Goal: Task Accomplishment & Management: Use online tool/utility

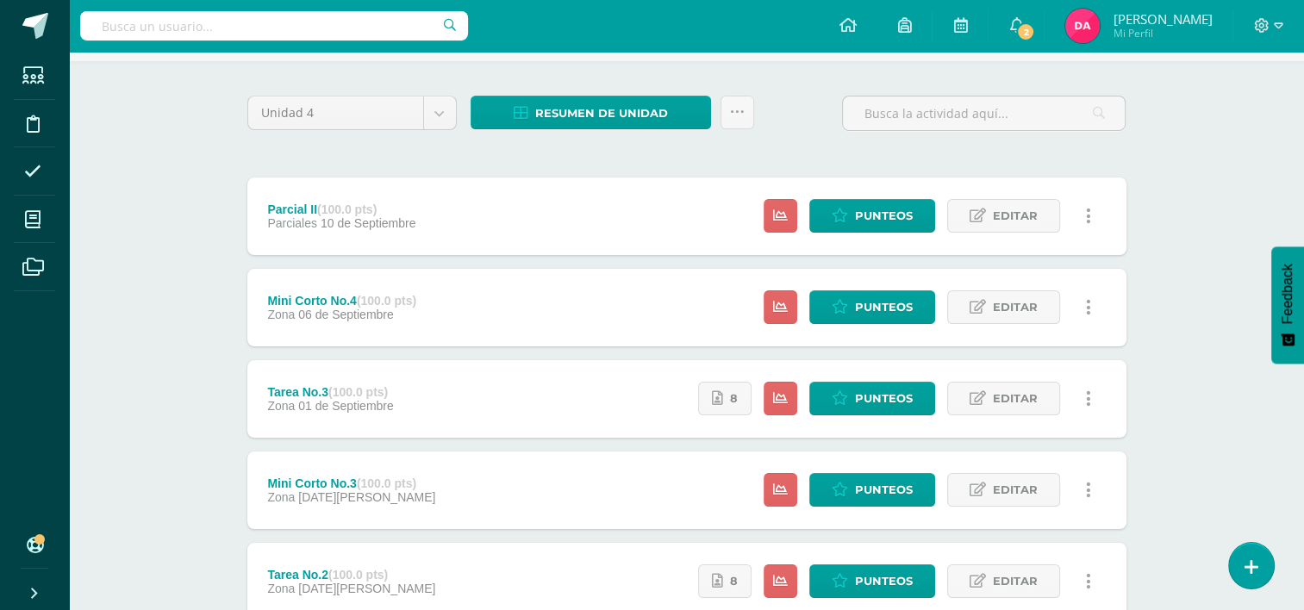
scroll to position [110, 0]
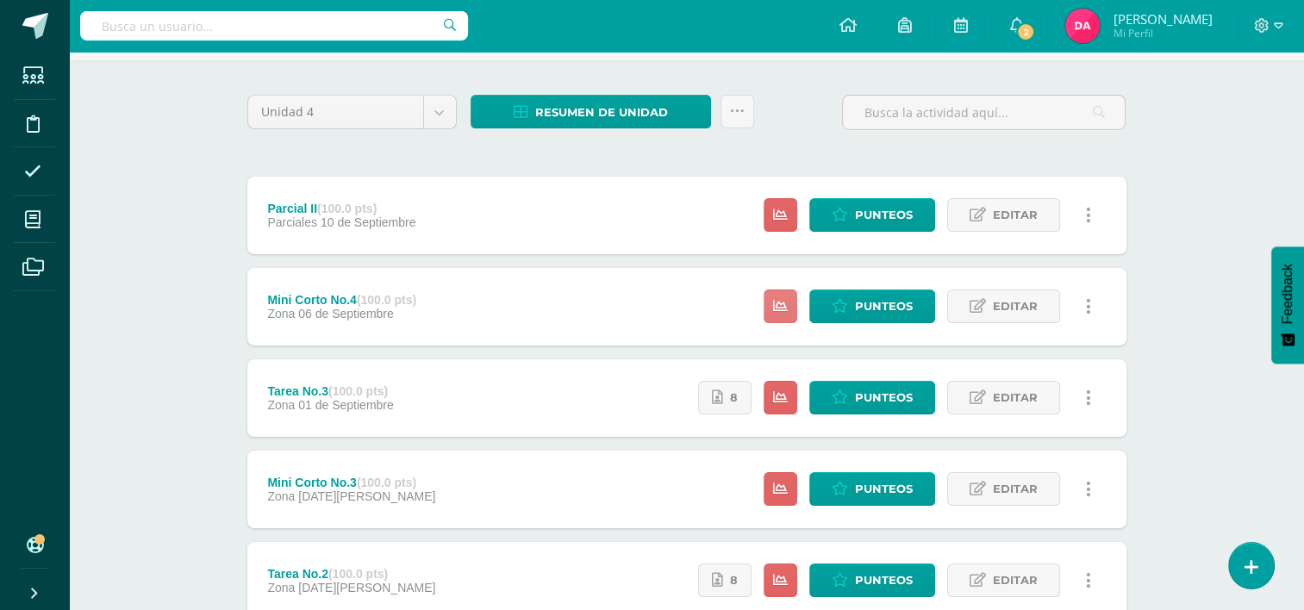
click at [788, 305] on icon at bounding box center [780, 306] width 15 height 15
click at [790, 394] on link at bounding box center [781, 398] width 34 height 34
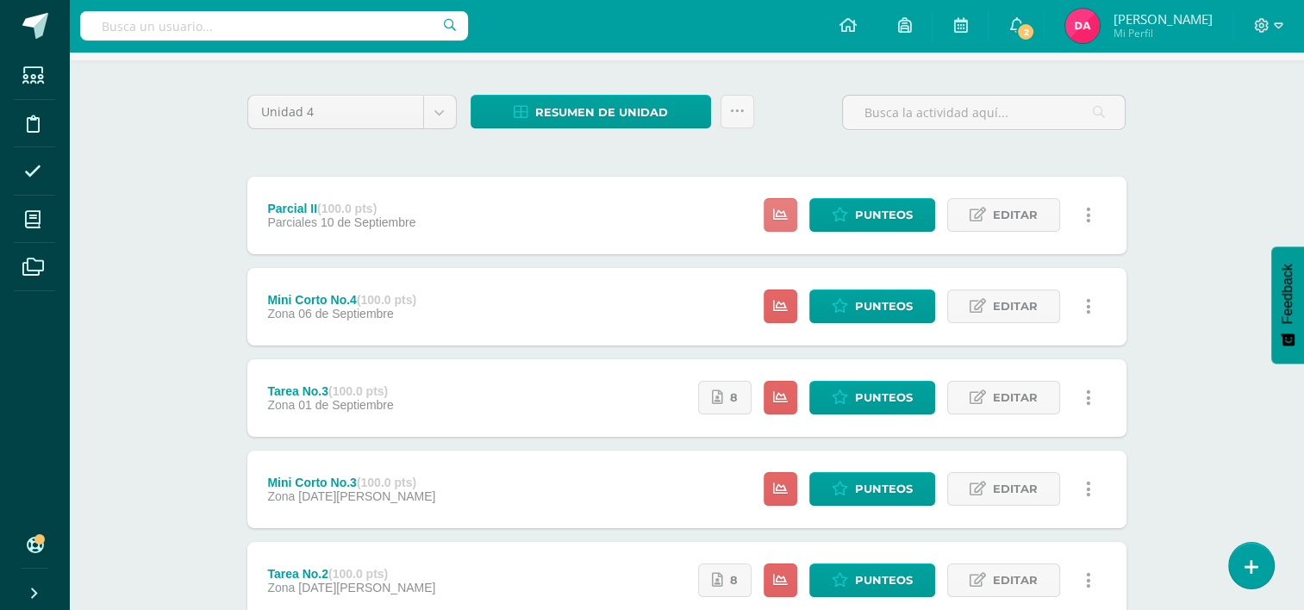
click at [787, 208] on icon at bounding box center [780, 215] width 15 height 15
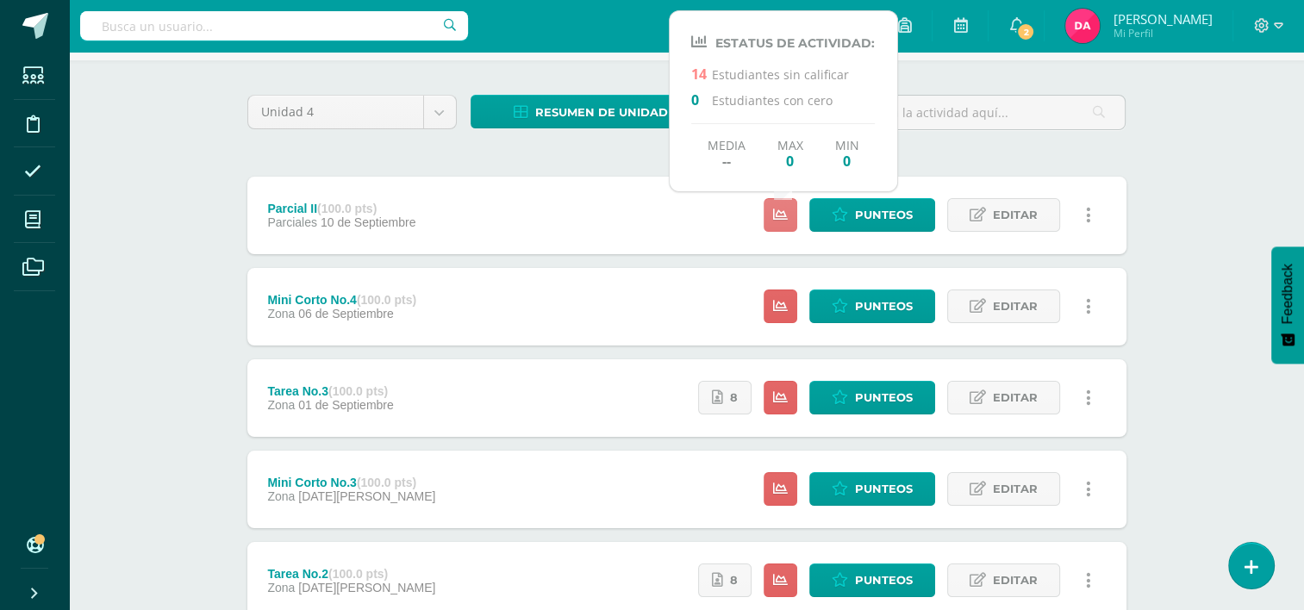
click at [787, 208] on icon at bounding box center [780, 215] width 15 height 15
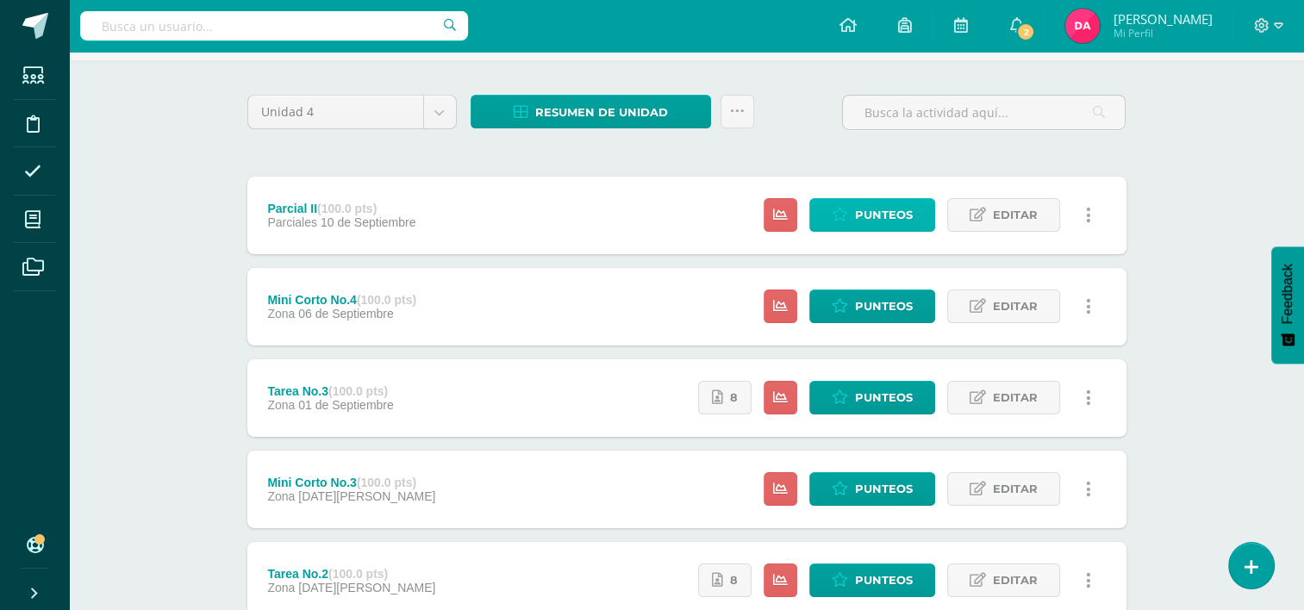
click at [832, 201] on link "Punteos" at bounding box center [872, 215] width 126 height 34
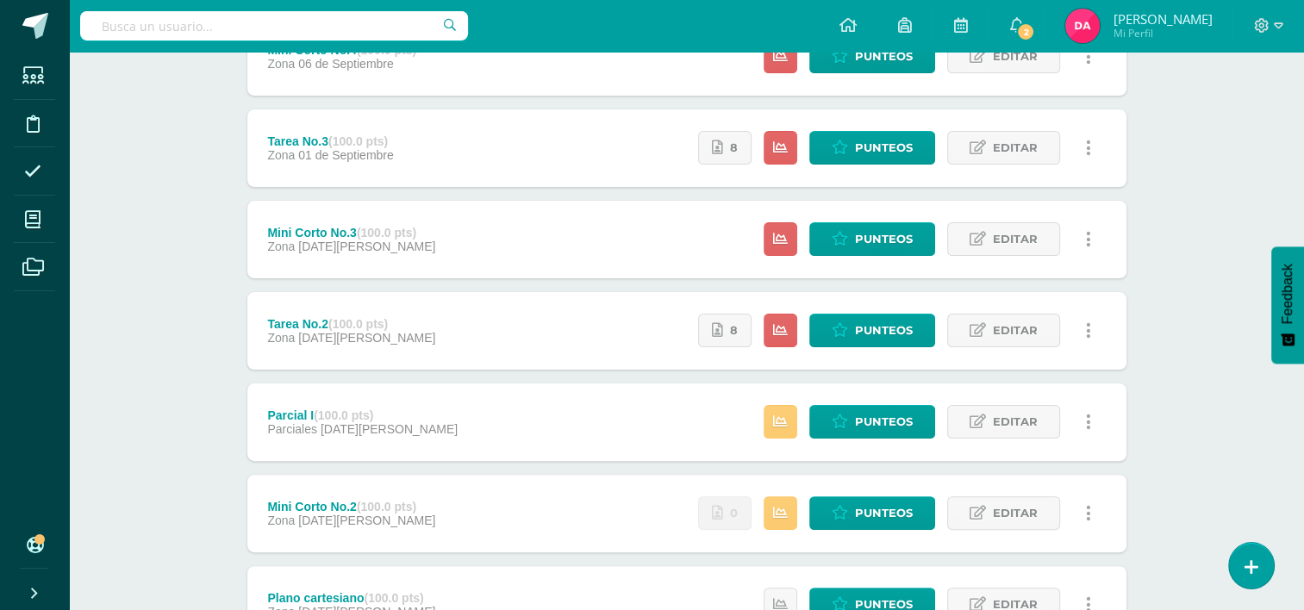
scroll to position [361, 0]
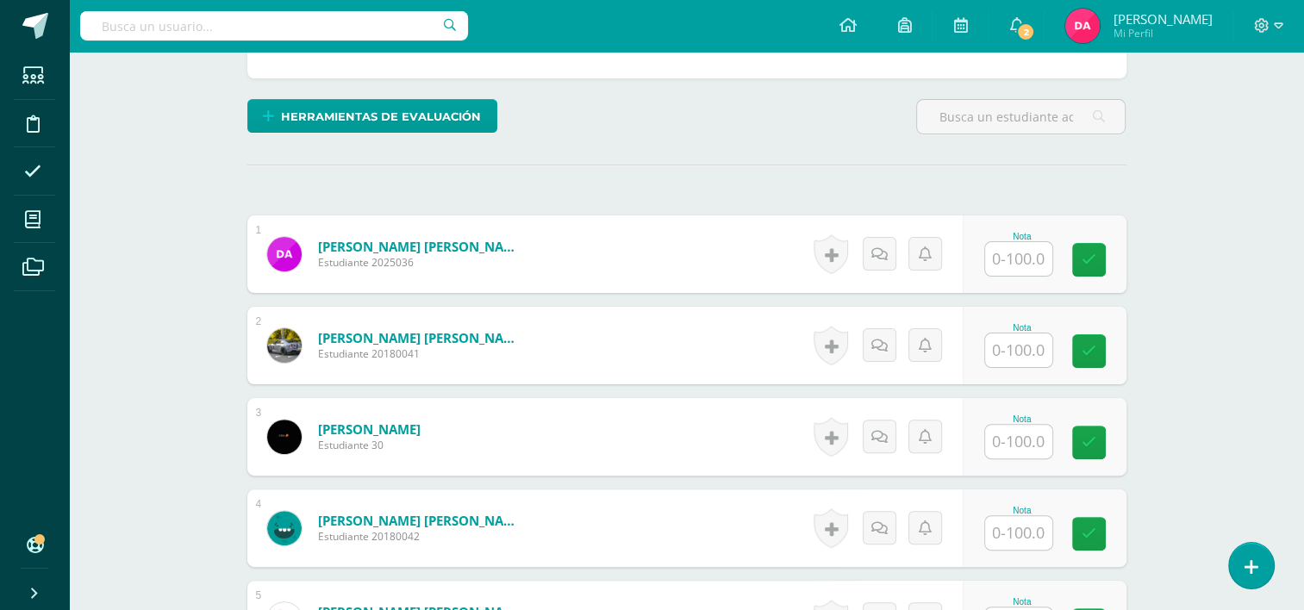
scroll to position [401, 0]
click at [1019, 260] on input "text" at bounding box center [1018, 258] width 67 height 34
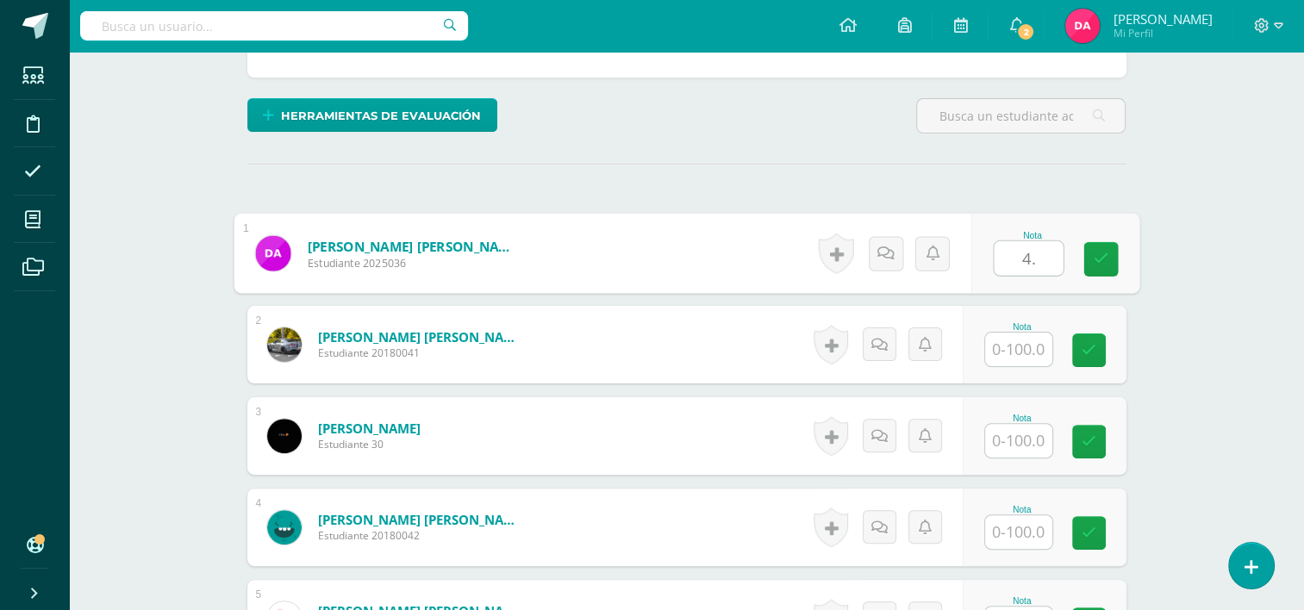
type input "4.5"
click at [1093, 258] on icon at bounding box center [1101, 258] width 16 height 15
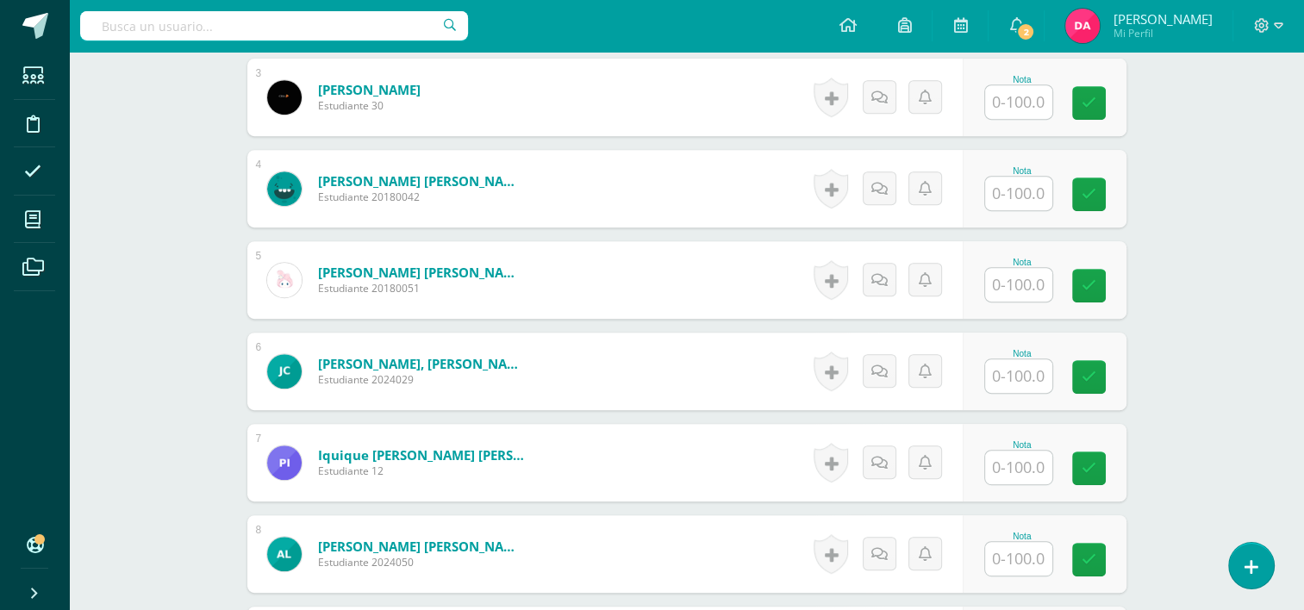
scroll to position [774, 0]
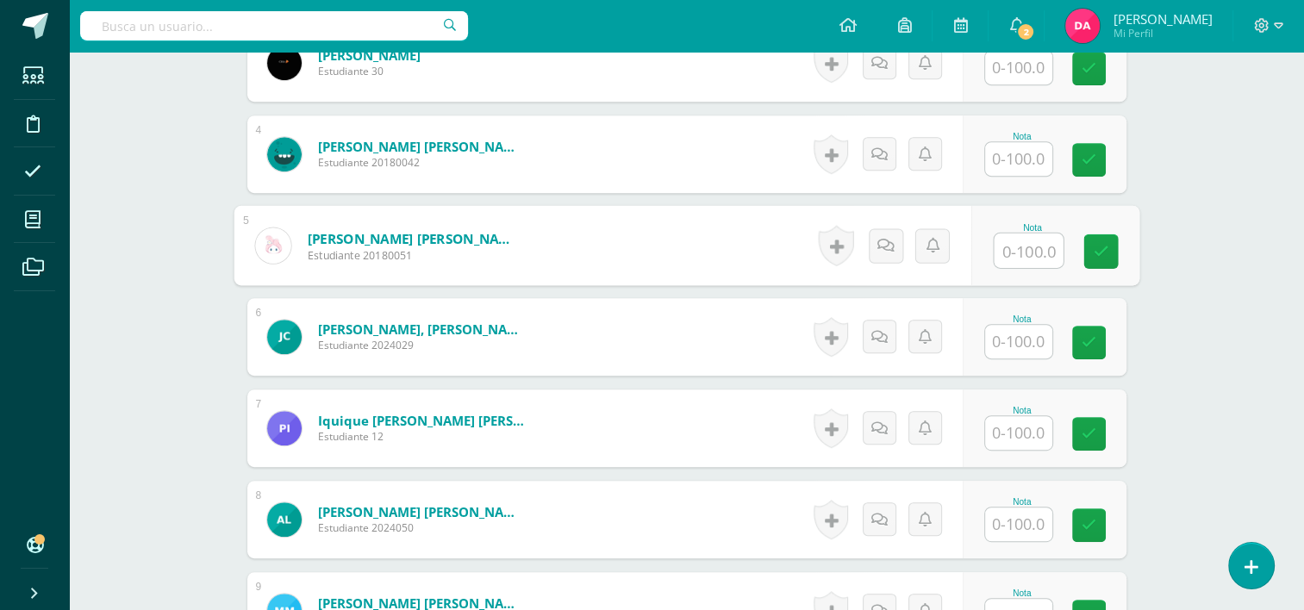
click at [1007, 248] on input "text" at bounding box center [1028, 251] width 69 height 34
type input "33"
click at [1109, 247] on link at bounding box center [1100, 251] width 34 height 34
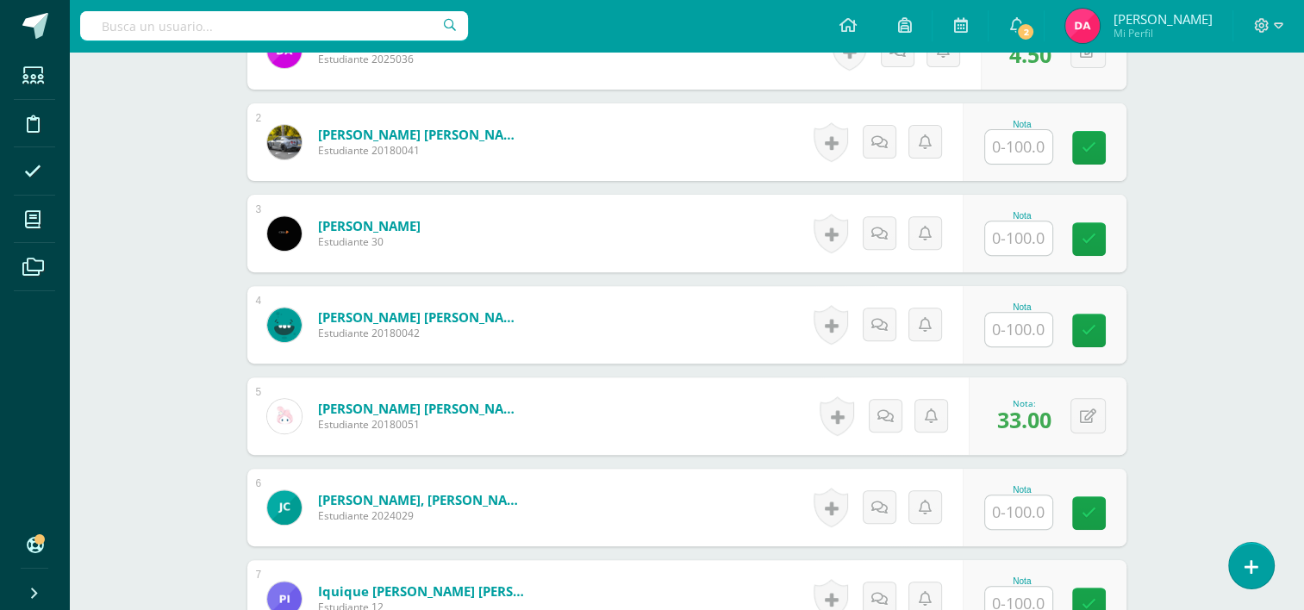
scroll to position [595, 0]
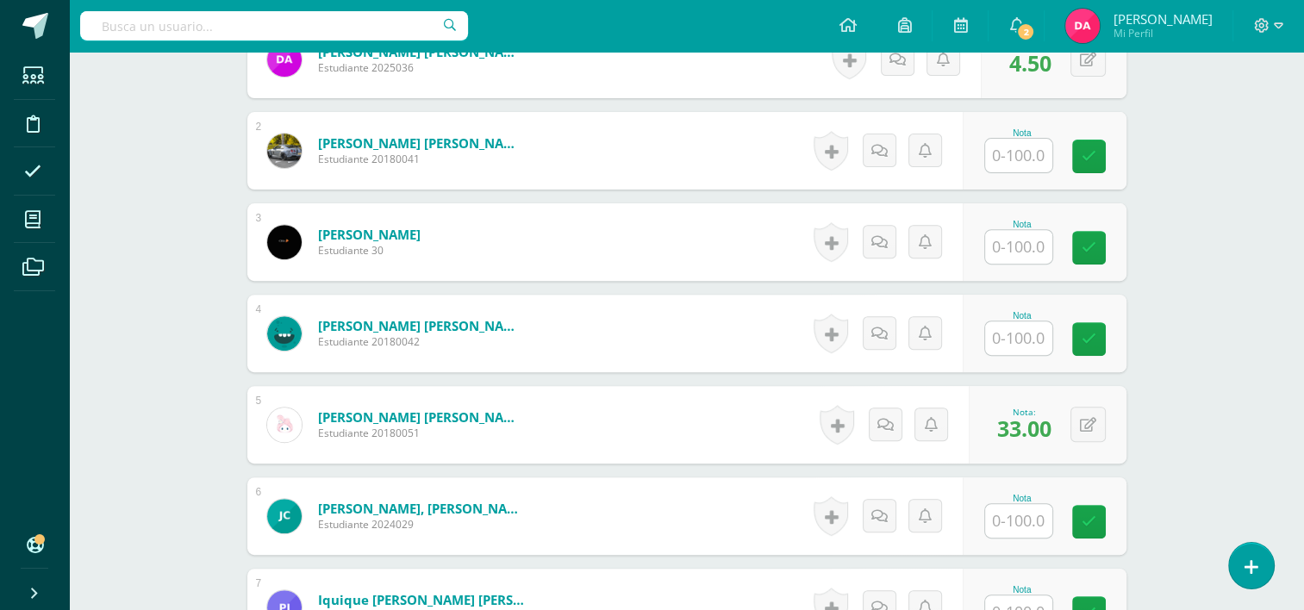
click at [1013, 337] on input "text" at bounding box center [1018, 338] width 67 height 34
type input "24.5"
click at [1103, 336] on icon at bounding box center [1101, 339] width 16 height 15
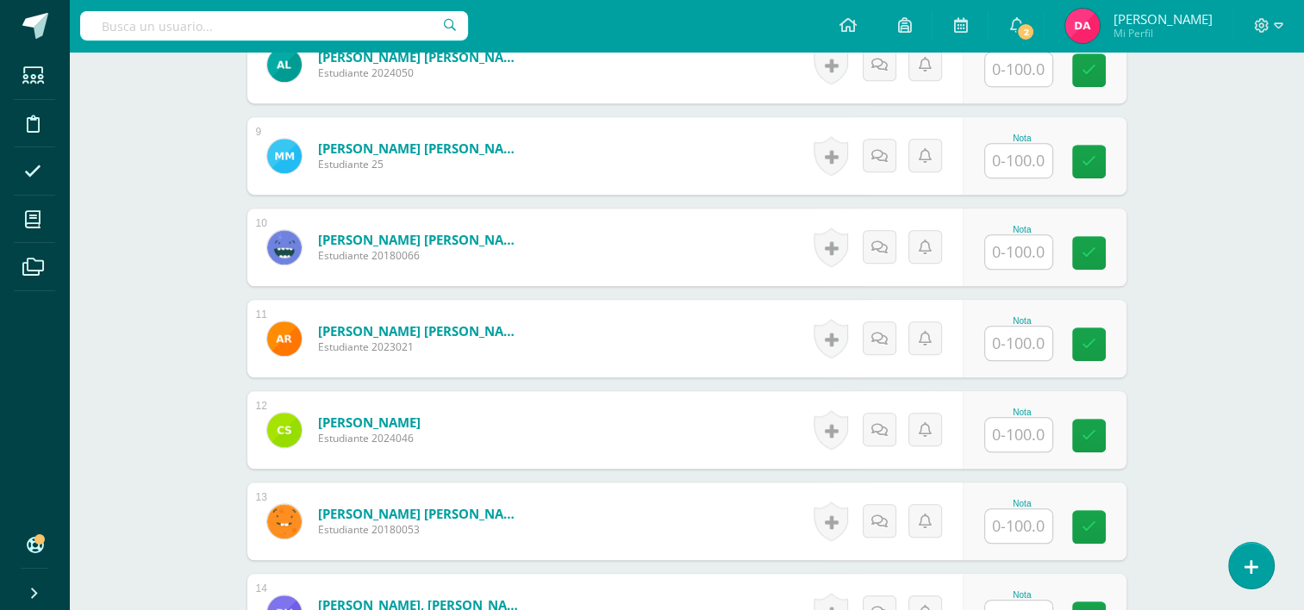
scroll to position [1279, 0]
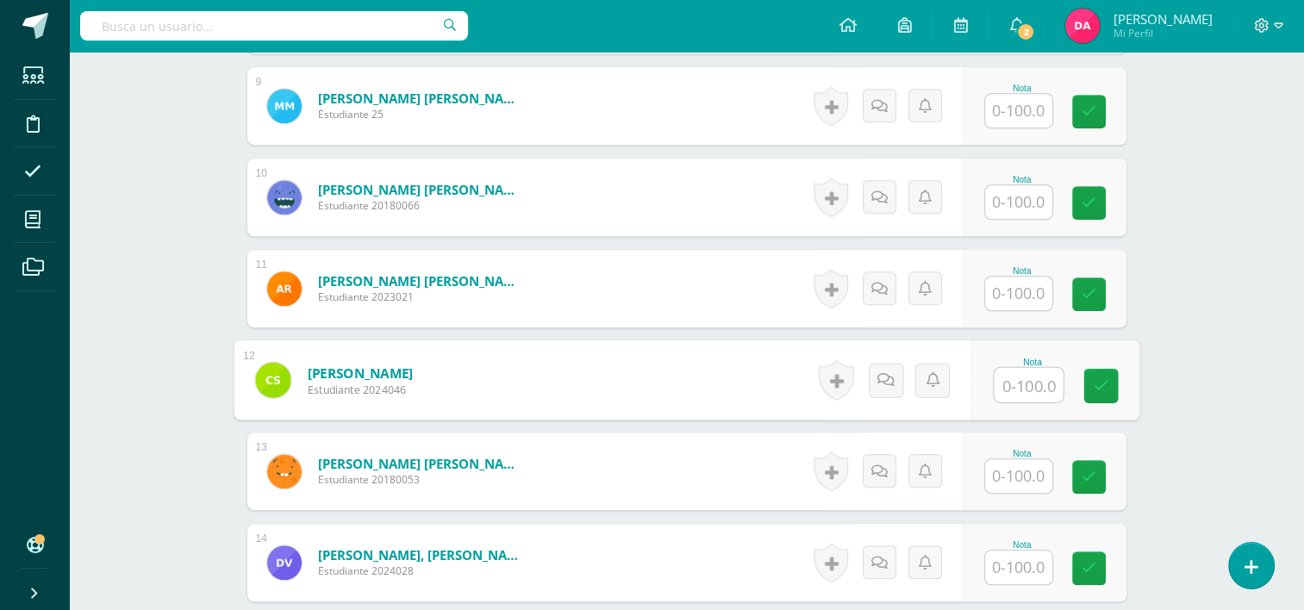
click at [1010, 383] on input "text" at bounding box center [1028, 385] width 69 height 34
type input "39"
click at [1107, 388] on link at bounding box center [1100, 386] width 34 height 34
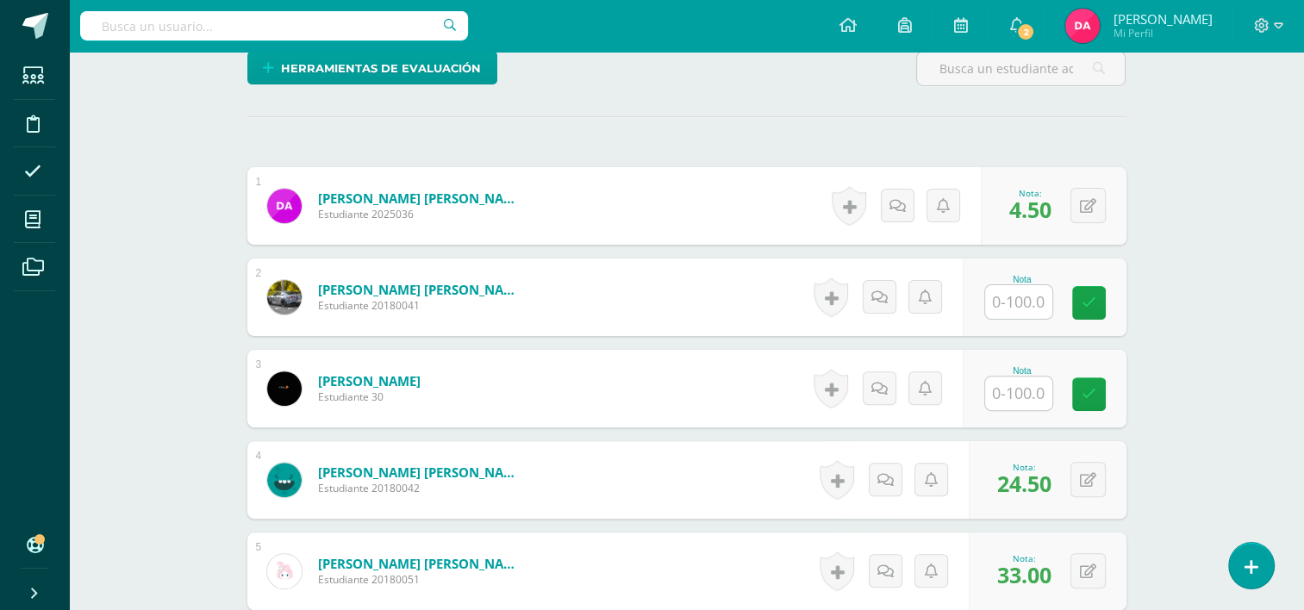
scroll to position [444, 0]
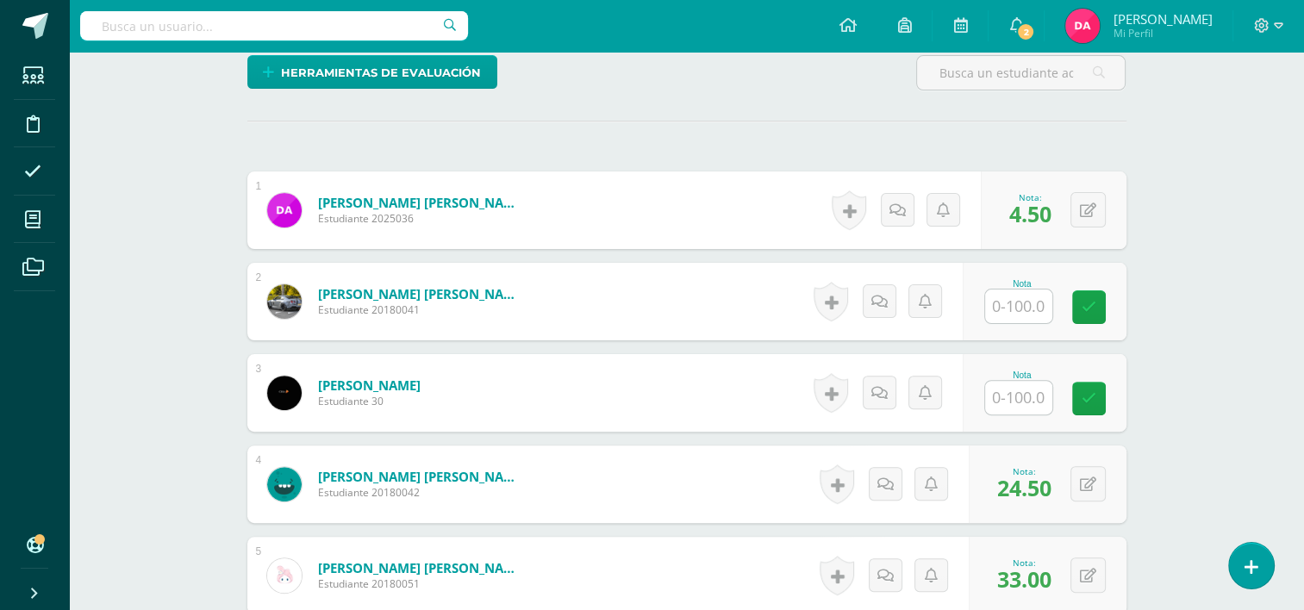
click at [1016, 305] on input "text" at bounding box center [1018, 307] width 67 height 34
type input "41"
click at [1105, 307] on icon at bounding box center [1101, 307] width 16 height 15
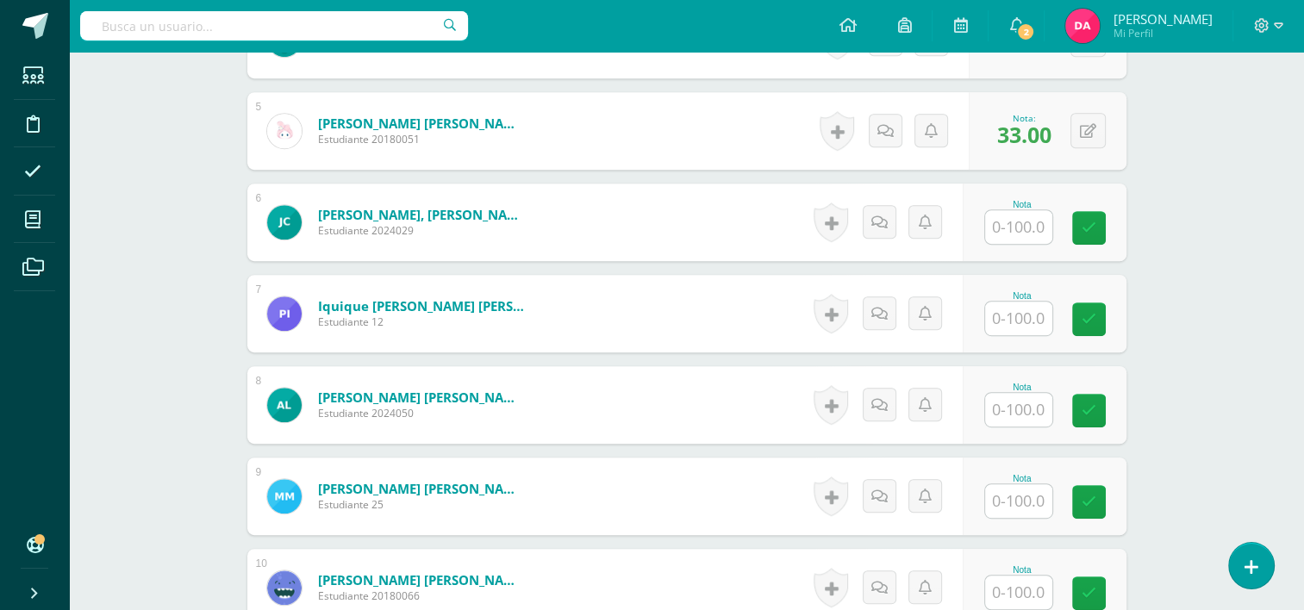
scroll to position [927, 0]
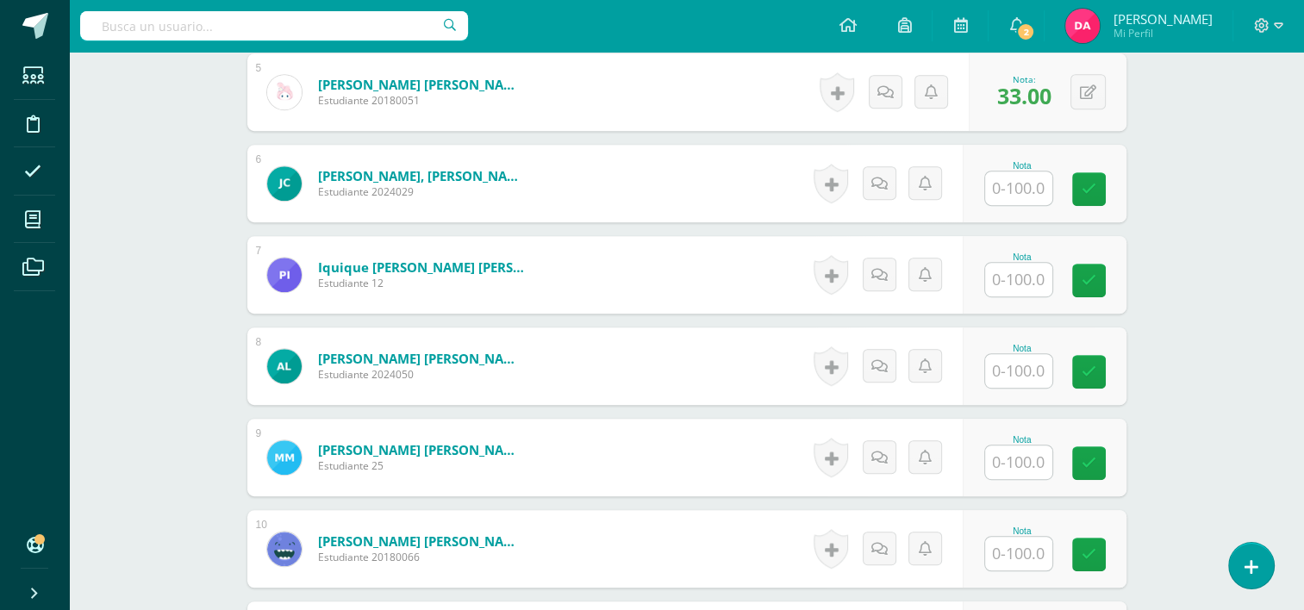
click at [1016, 364] on input "text" at bounding box center [1018, 371] width 67 height 34
type input "14"
click at [1095, 366] on icon at bounding box center [1101, 372] width 16 height 15
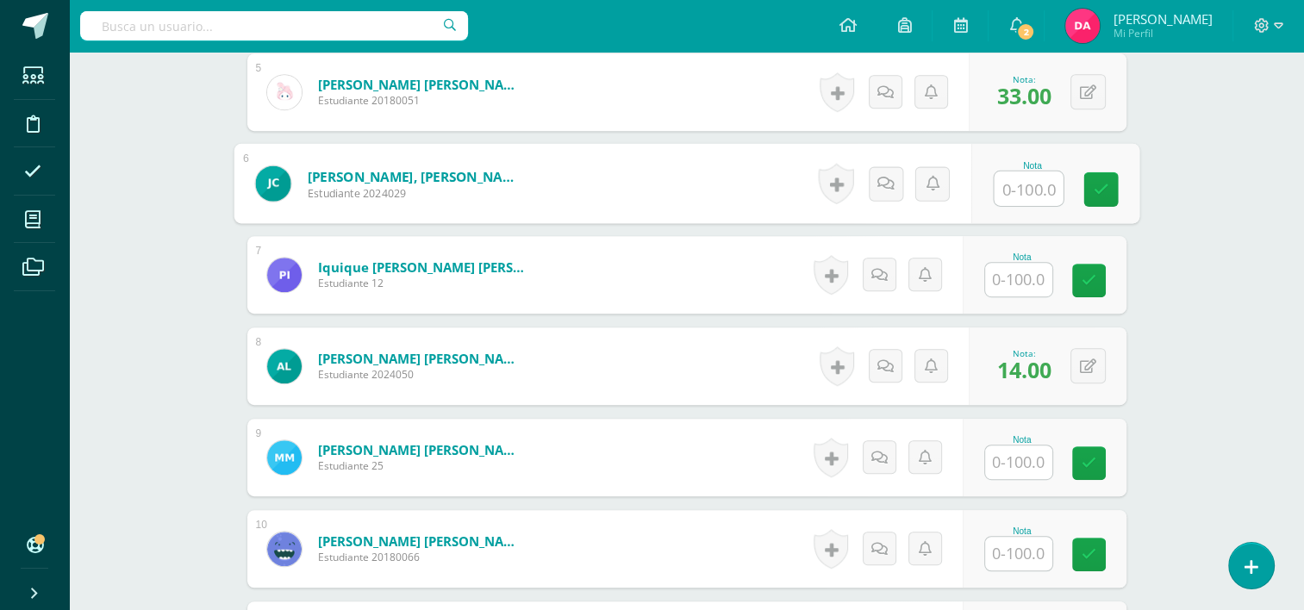
click at [1010, 182] on input "text" at bounding box center [1028, 188] width 69 height 34
type input "32"
click at [1094, 188] on icon at bounding box center [1101, 189] width 16 height 15
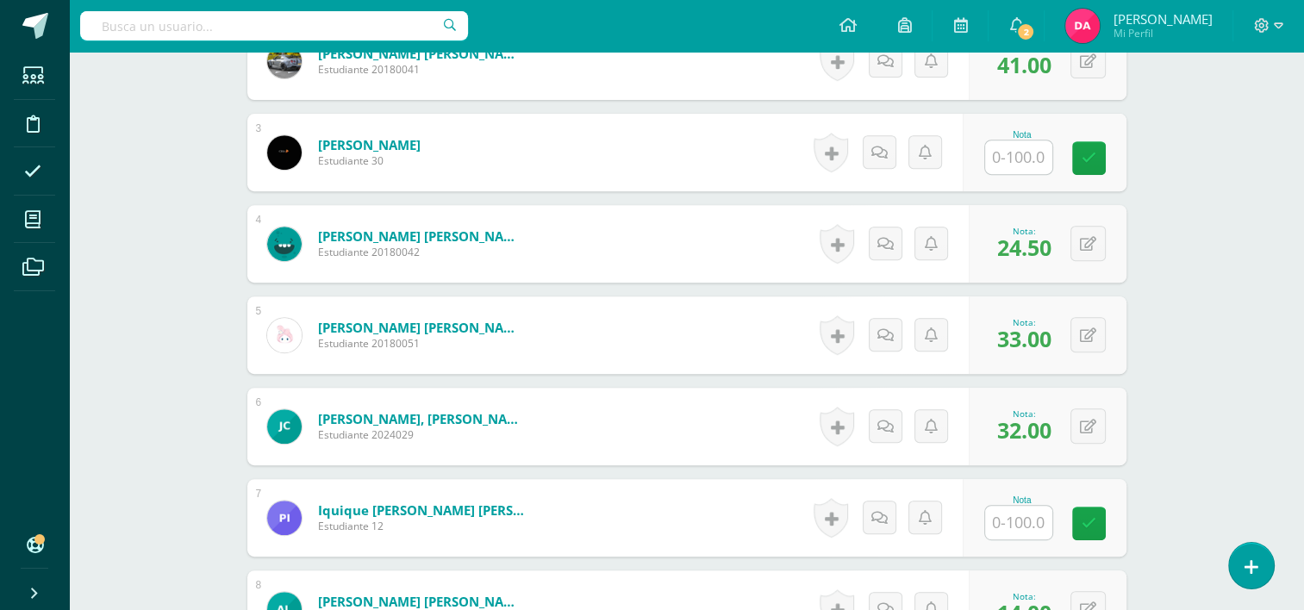
scroll to position [679, 0]
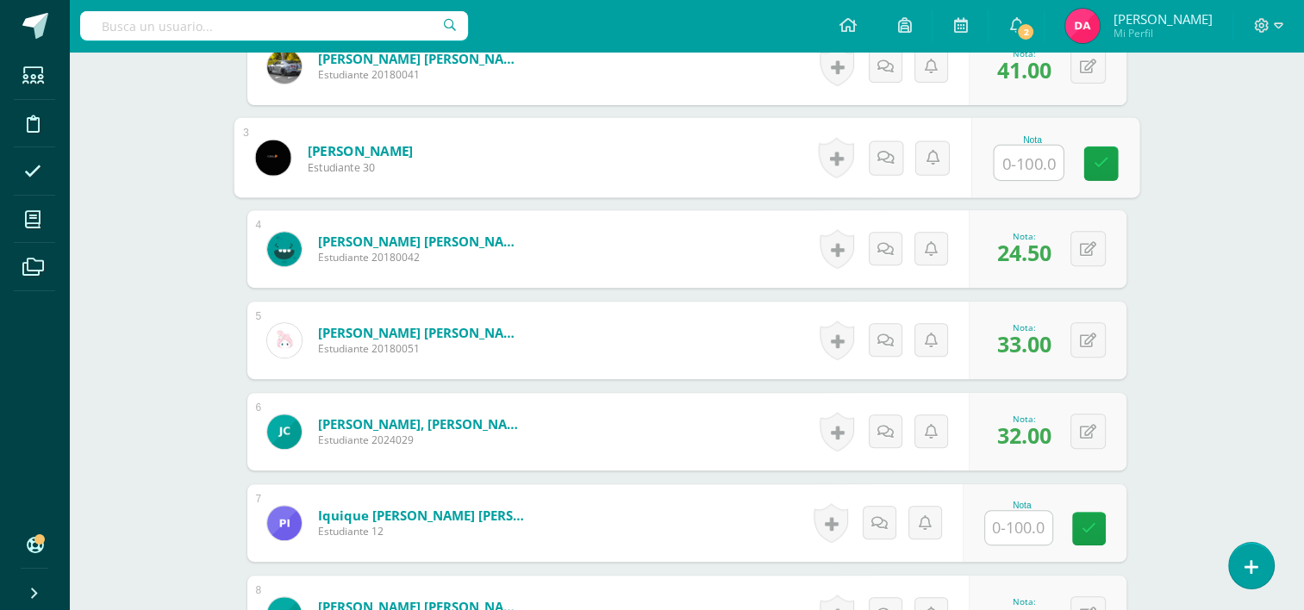
click at [1010, 154] on input "text" at bounding box center [1028, 163] width 69 height 34
type input "13"
click at [1082, 164] on div "Nota 13" at bounding box center [1045, 158] width 164 height 78
click at [0, 0] on button at bounding box center [0, 0] width 0 height 0
click at [1047, 165] on icon at bounding box center [1054, 163] width 16 height 15
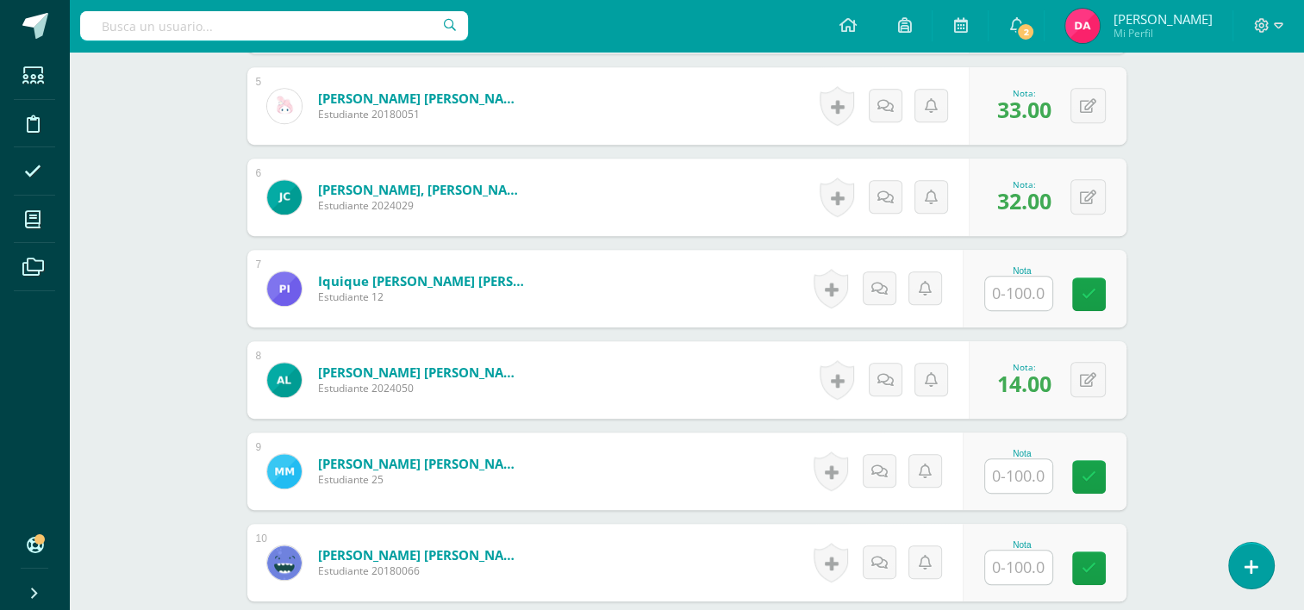
scroll to position [1023, 0]
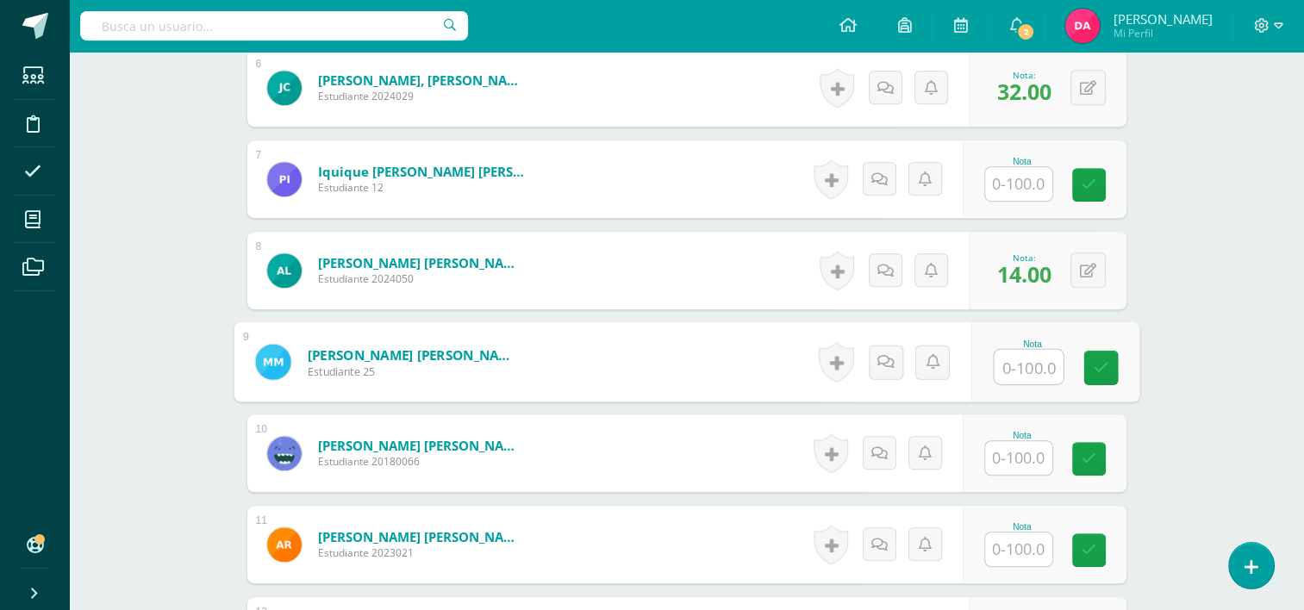
click at [1003, 357] on input "text" at bounding box center [1028, 367] width 69 height 34
type input "36.5"
click at [1096, 367] on icon at bounding box center [1101, 367] width 16 height 15
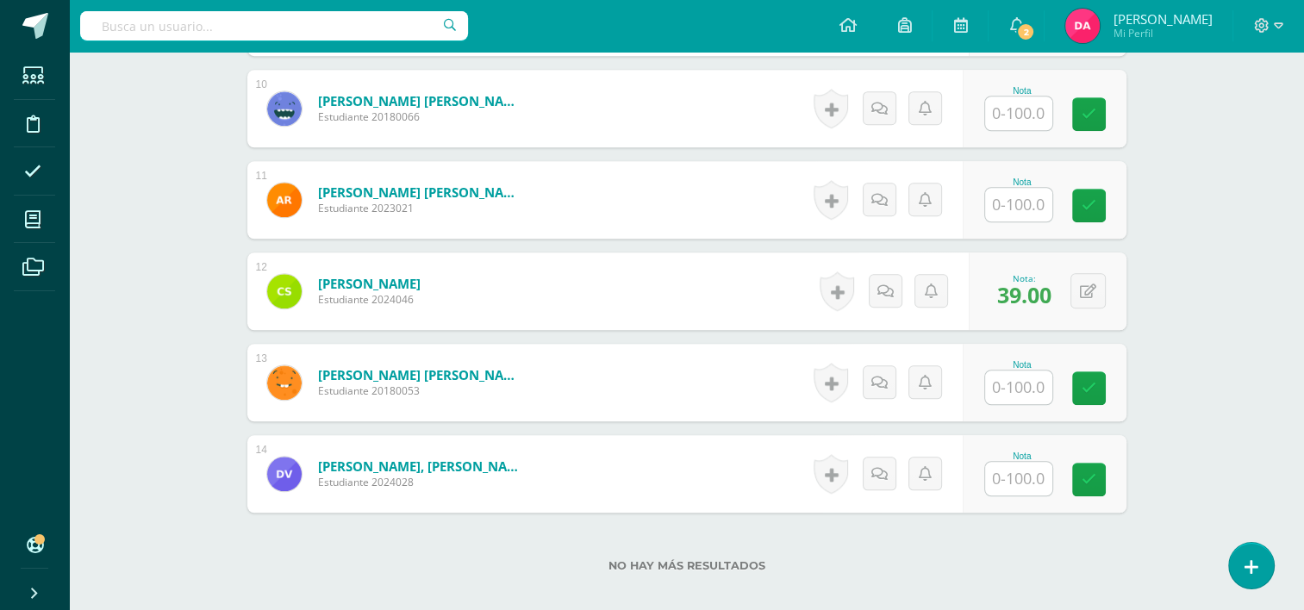
scroll to position [1467, 0]
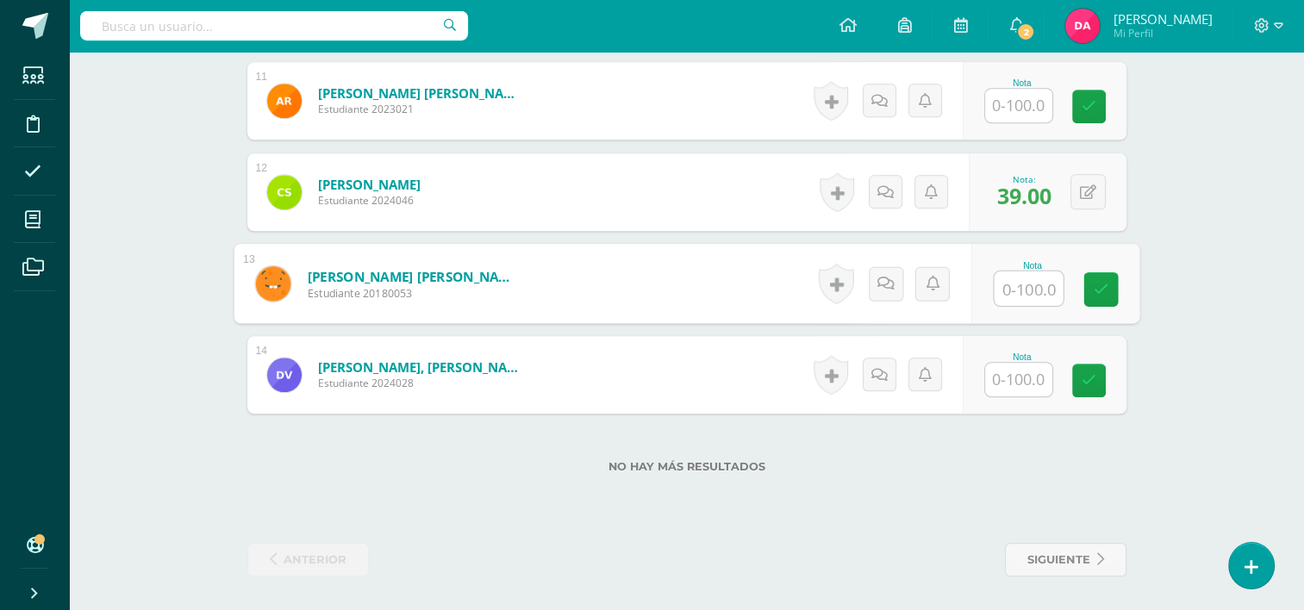
click at [1008, 286] on input "text" at bounding box center [1028, 288] width 69 height 34
type input "25.5"
click at [1100, 286] on icon at bounding box center [1101, 289] width 16 height 15
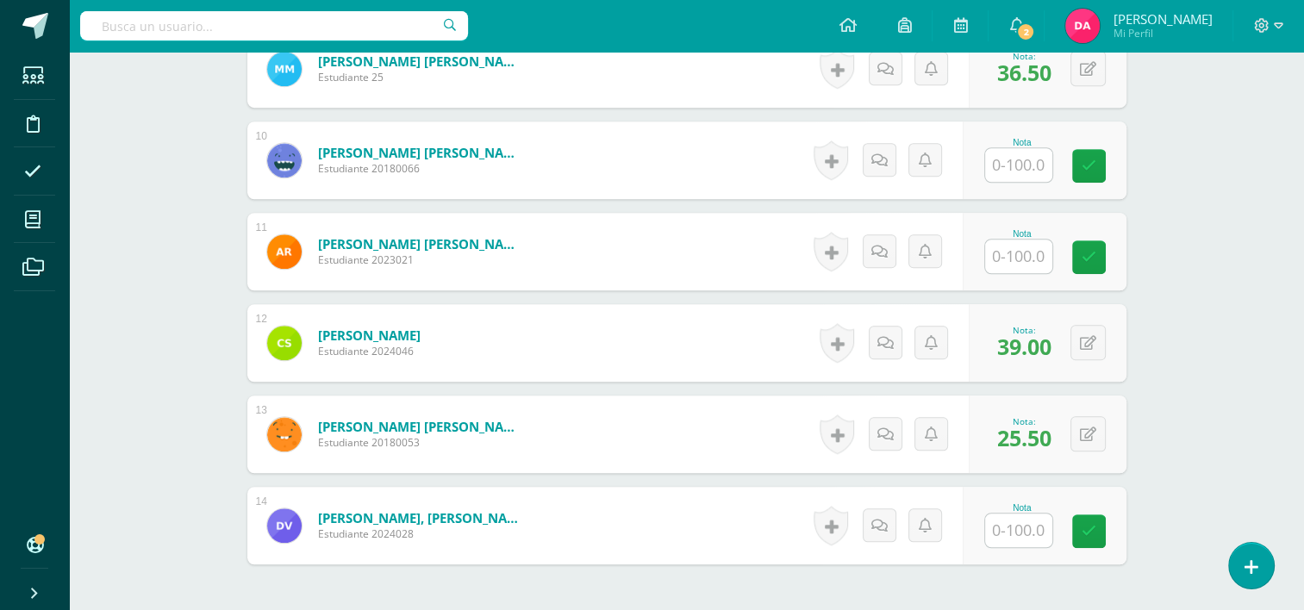
scroll to position [1315, 0]
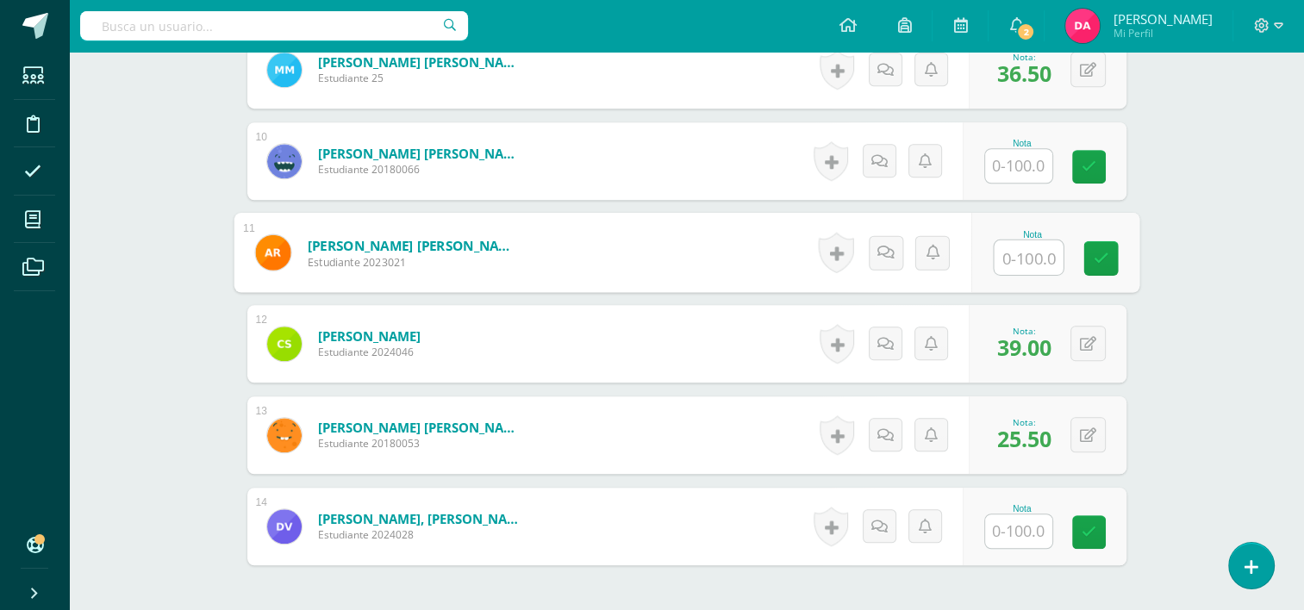
click at [1028, 255] on input "text" at bounding box center [1028, 257] width 69 height 34
type input "56"
click at [1093, 259] on icon at bounding box center [1101, 258] width 16 height 15
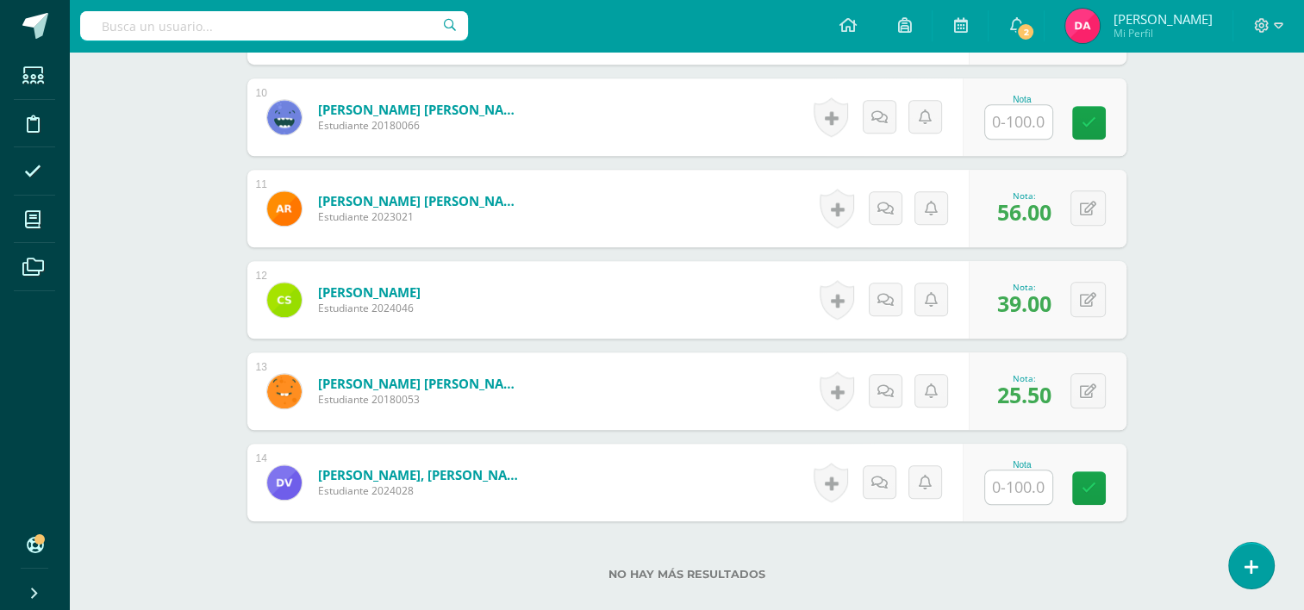
scroll to position [1360, 0]
click at [1019, 483] on input "text" at bounding box center [1018, 487] width 67 height 34
type input "76"
click at [1096, 490] on icon at bounding box center [1101, 487] width 16 height 15
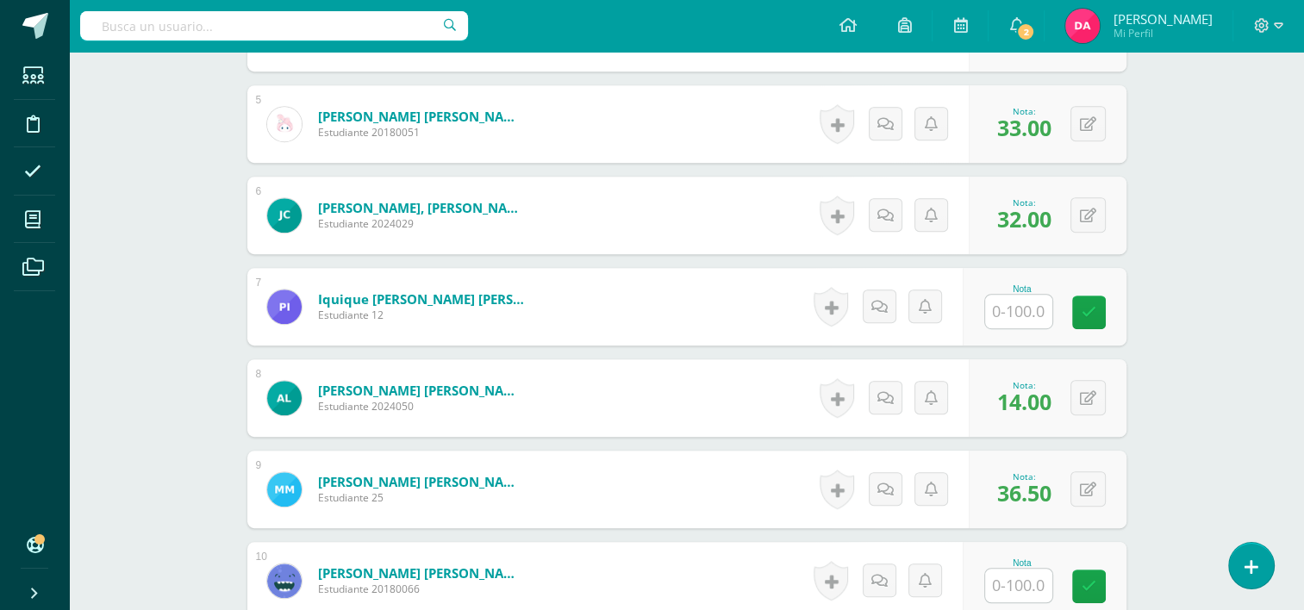
scroll to position [892, 0]
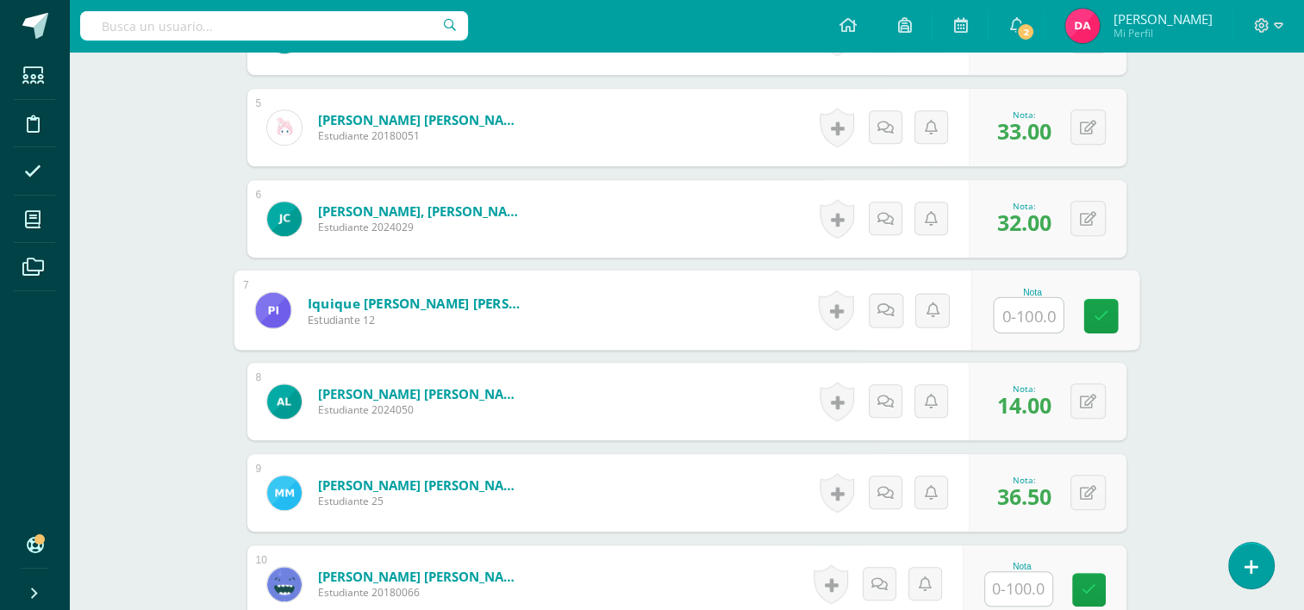
click at [1023, 307] on input "text" at bounding box center [1028, 315] width 69 height 34
type input "66.5"
click at [1095, 315] on icon at bounding box center [1101, 316] width 16 height 15
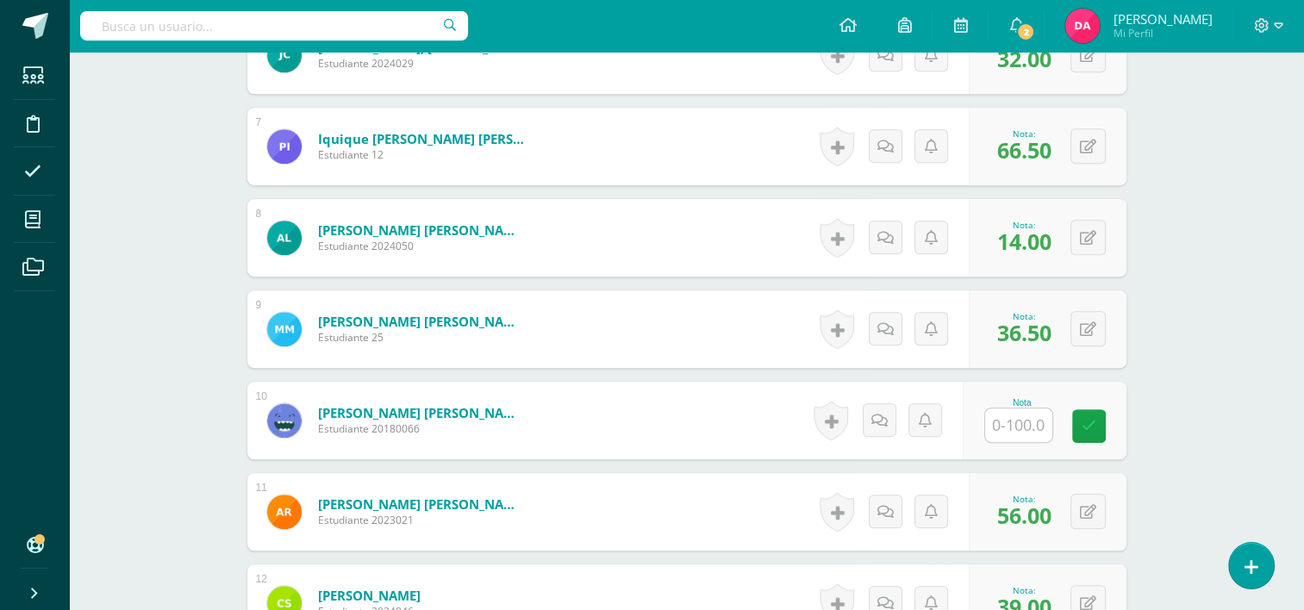
scroll to position [1057, 0]
click at [1021, 427] on input "text" at bounding box center [1018, 425] width 67 height 34
type input "4"
click at [1099, 427] on icon at bounding box center [1101, 425] width 16 height 15
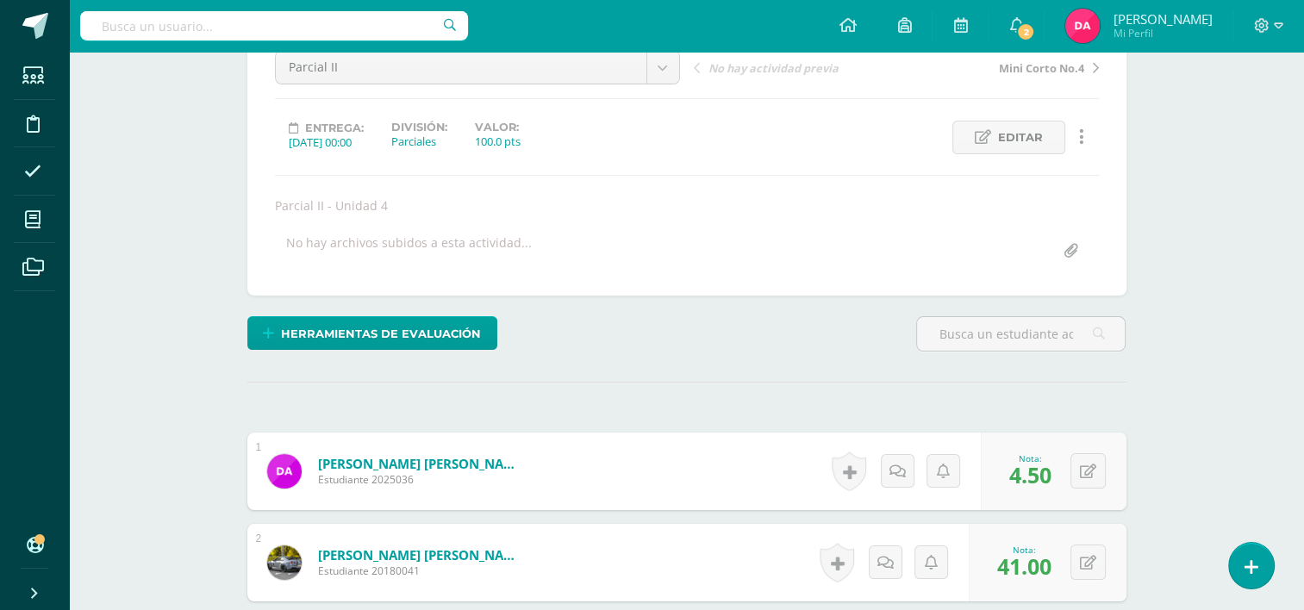
scroll to position [0, 0]
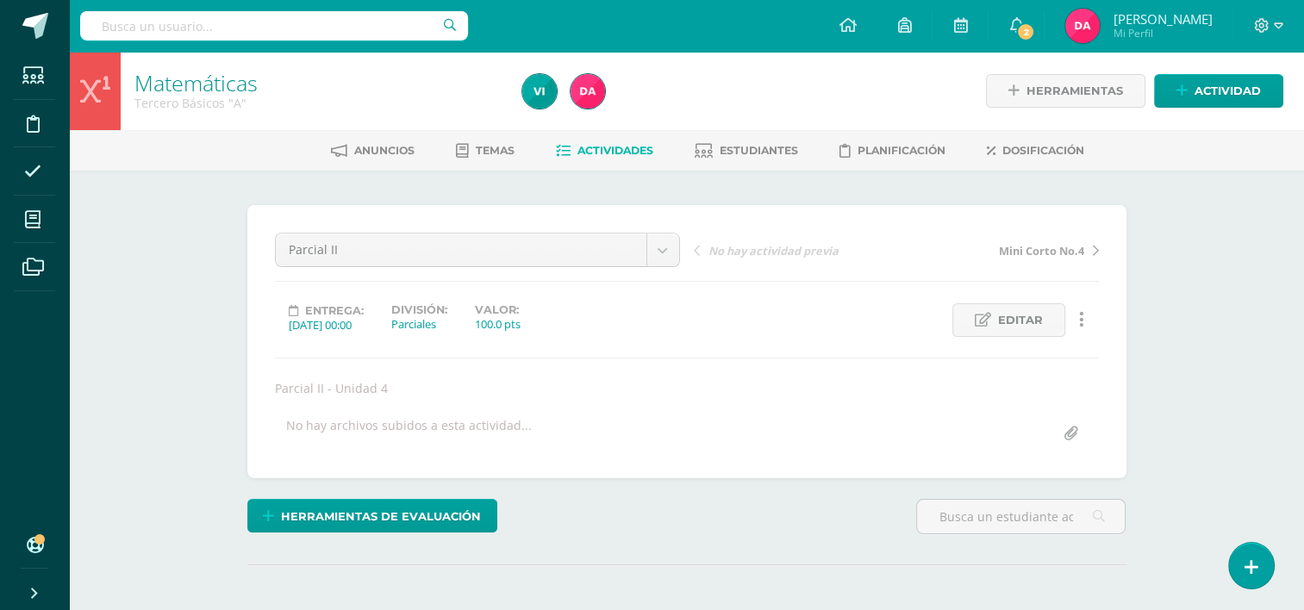
click at [577, 154] on span "Actividades" at bounding box center [615, 150] width 76 height 13
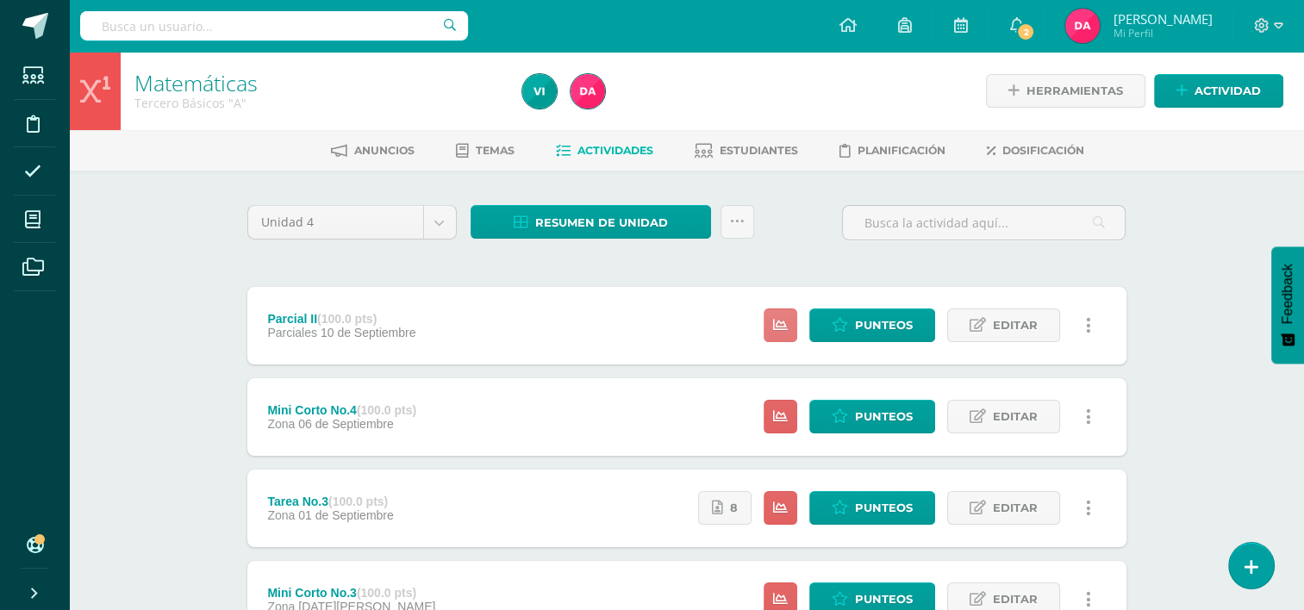
click at [772, 330] on link at bounding box center [781, 326] width 34 height 34
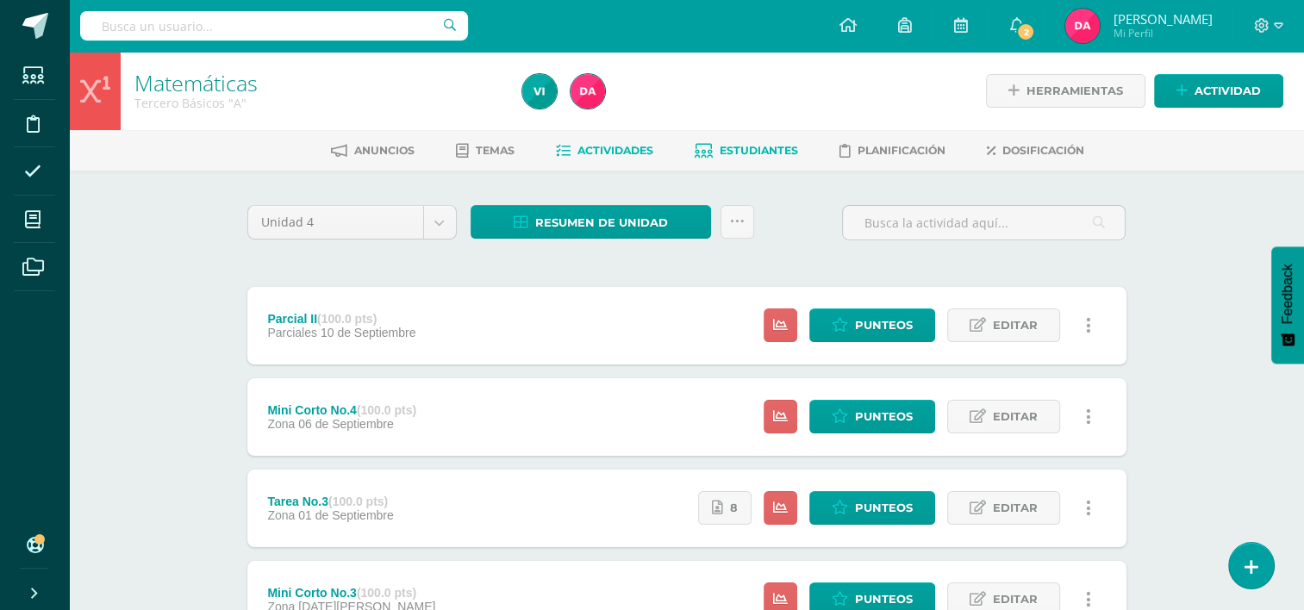
click at [765, 160] on link "Estudiantes" at bounding box center [746, 151] width 103 height 28
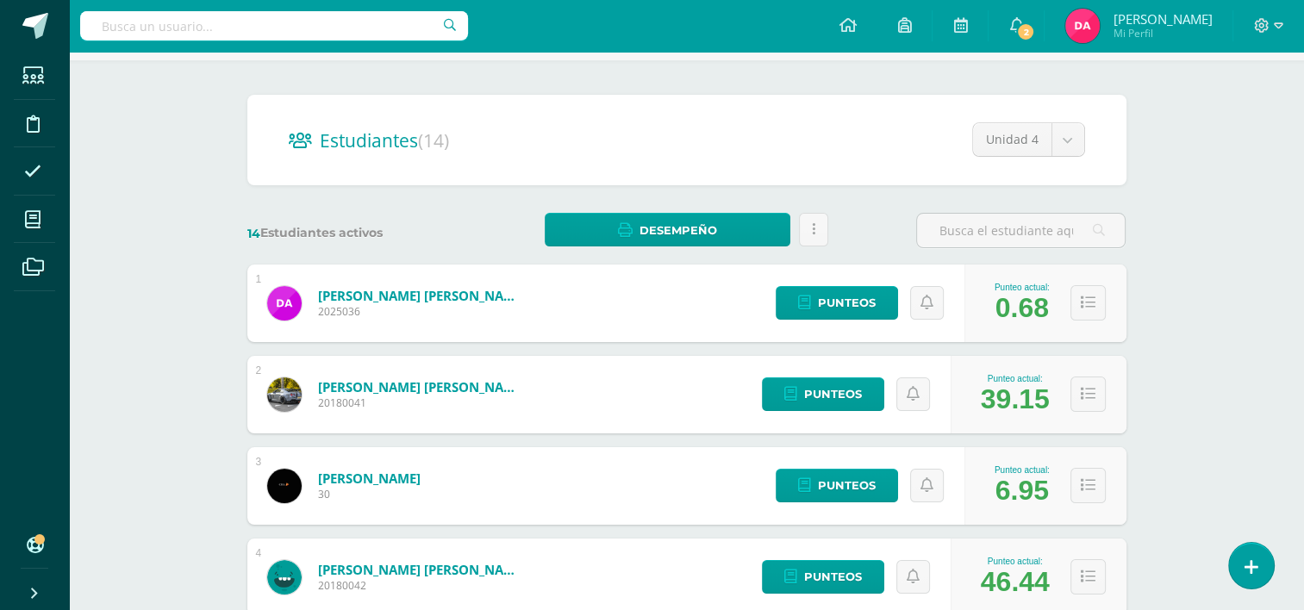
scroll to position [117, 0]
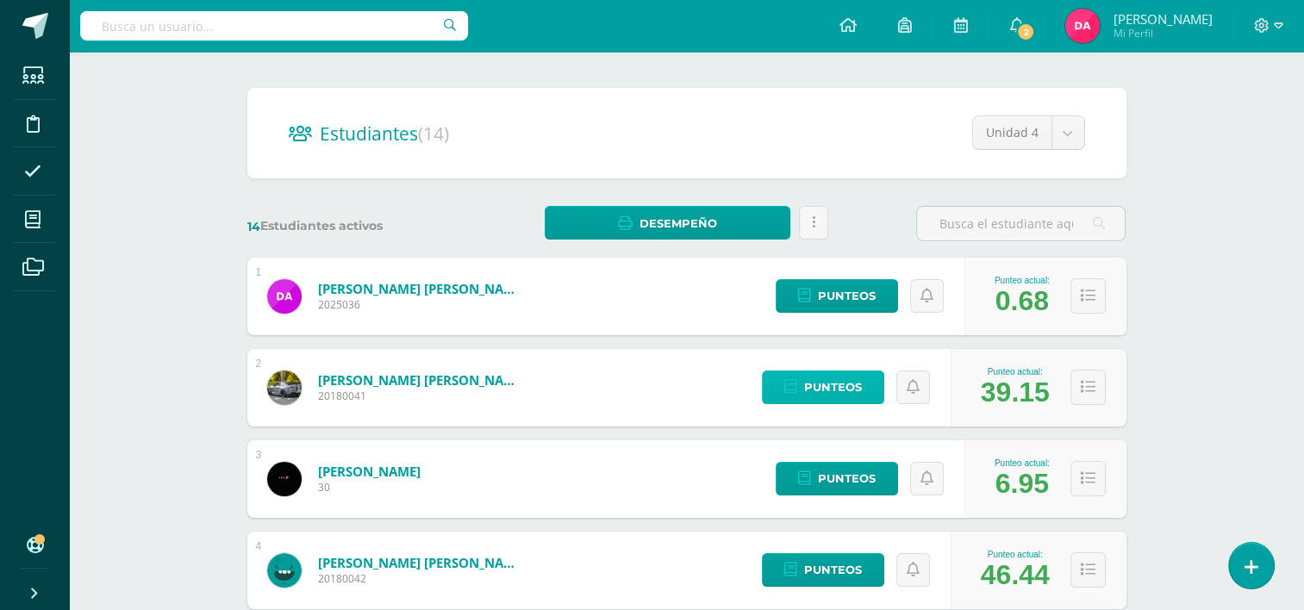
click at [795, 379] on link "Punteos" at bounding box center [823, 388] width 122 height 34
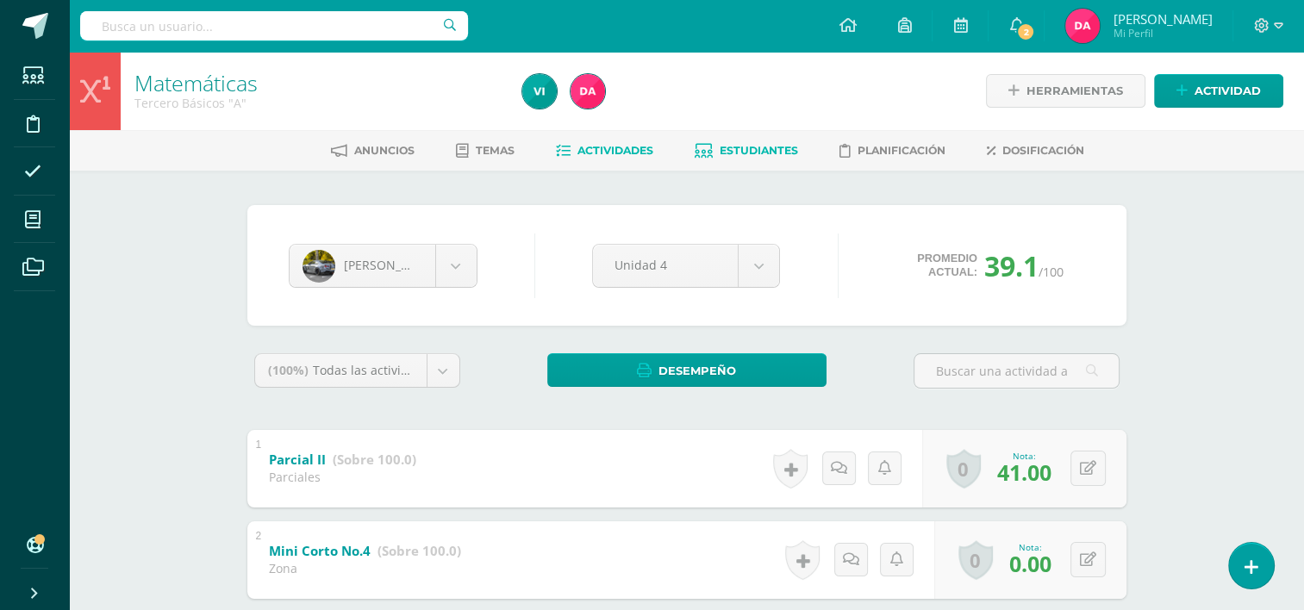
click at [595, 159] on link "Actividades" at bounding box center [604, 151] width 97 height 28
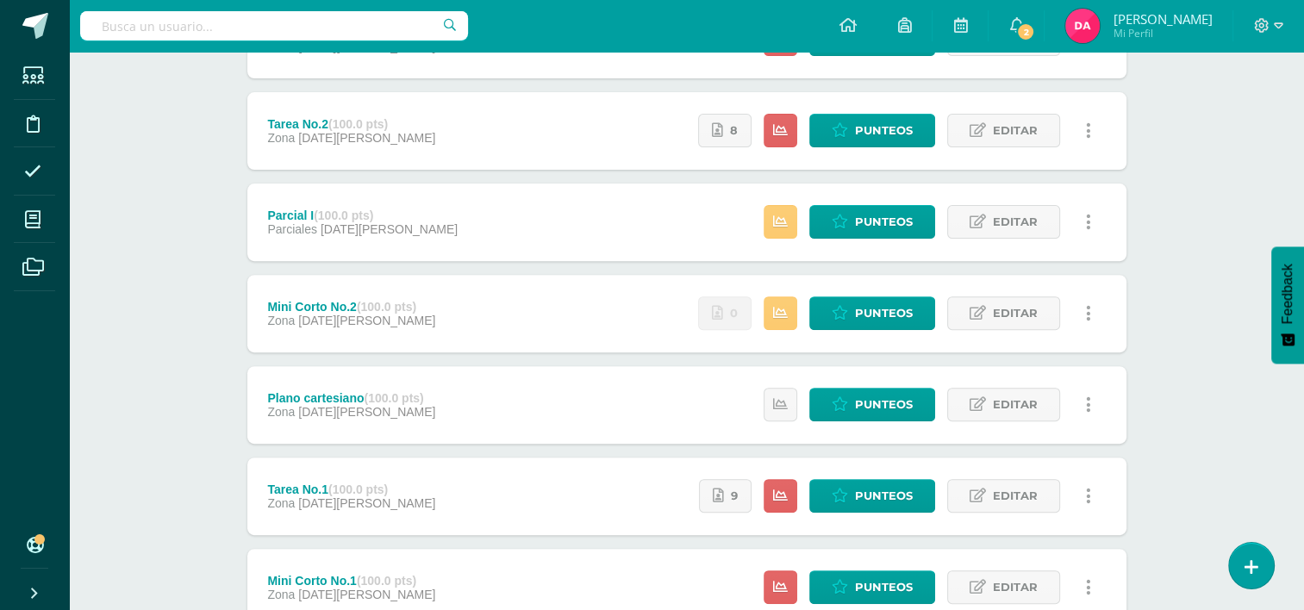
scroll to position [540, 0]
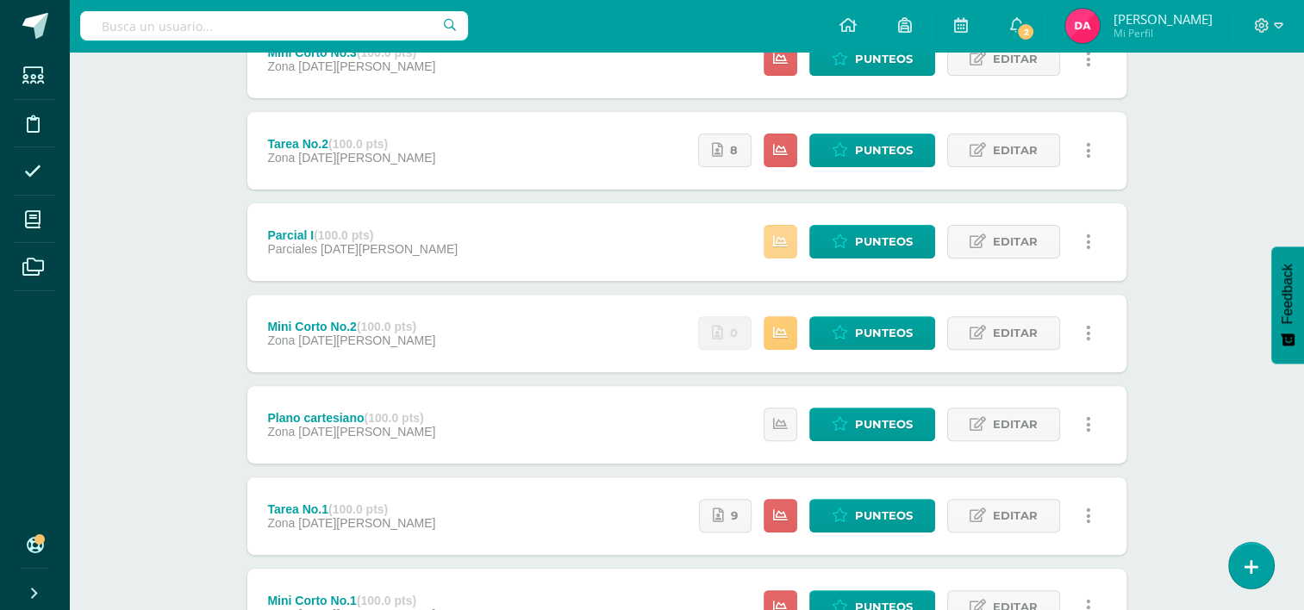
click at [781, 253] on link at bounding box center [781, 242] width 34 height 34
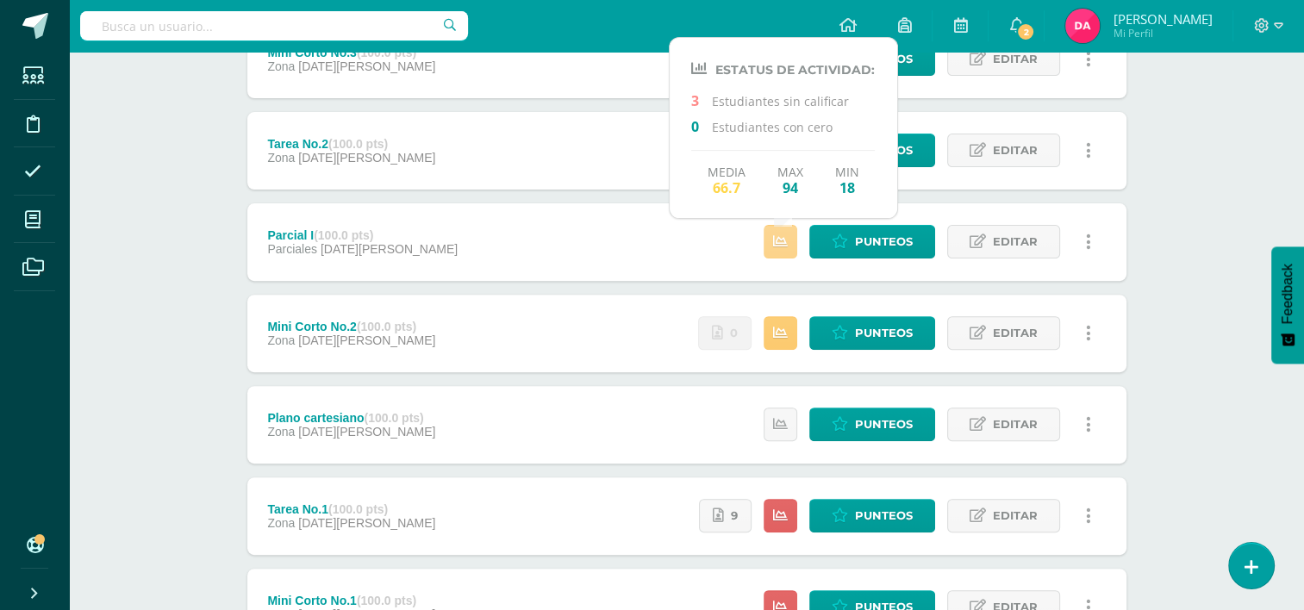
click at [781, 253] on link at bounding box center [781, 242] width 34 height 34
click at [1173, 252] on div "Matemáticas Tercero Básicos "A" Herramientas Detalle de asistencias Actividad A…" at bounding box center [686, 136] width 1235 height 1250
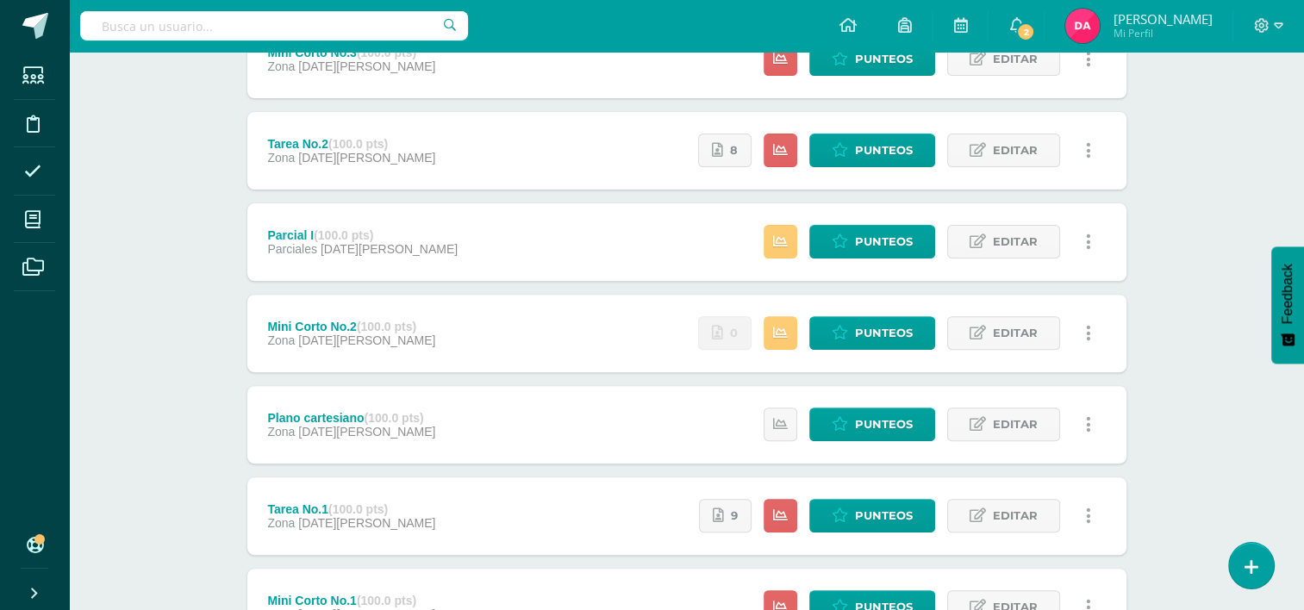
scroll to position [0, 0]
